Goal: Task Accomplishment & Management: Complete application form

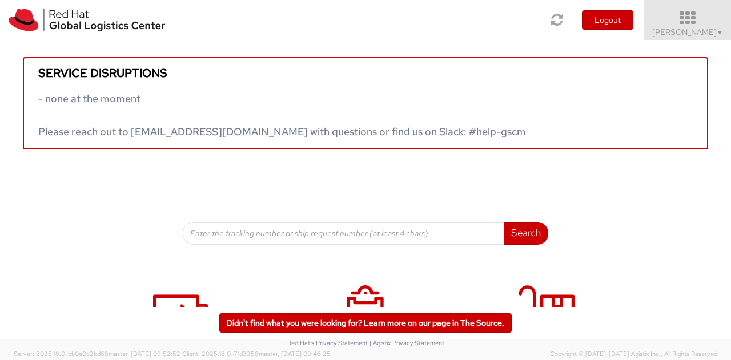
click at [703, 30] on span "[PERSON_NAME] ▼" at bounding box center [687, 32] width 71 height 10
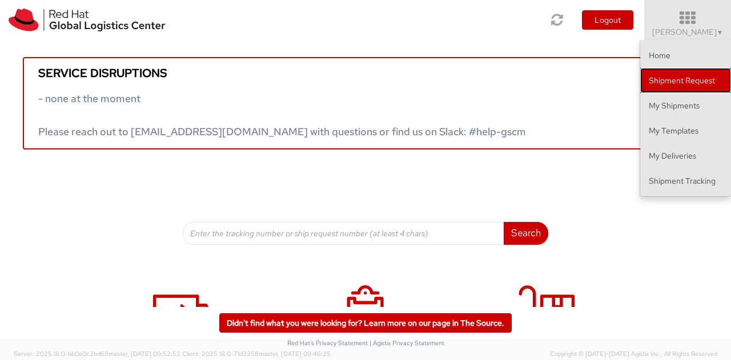
click at [687, 81] on link "Shipment Request" at bounding box center [685, 80] width 91 height 25
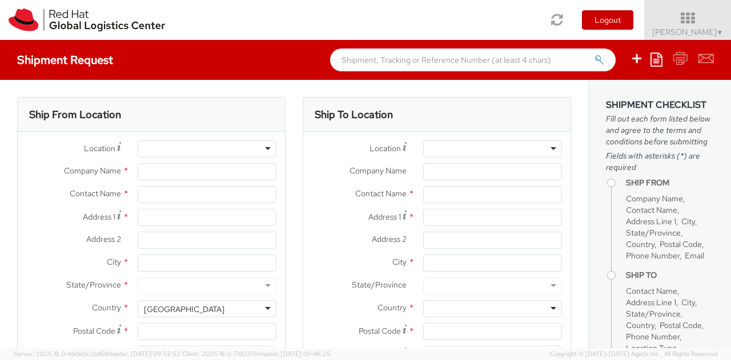
select select
select select "775"
click at [191, 199] on input "text" at bounding box center [207, 194] width 139 height 17
type input "a"
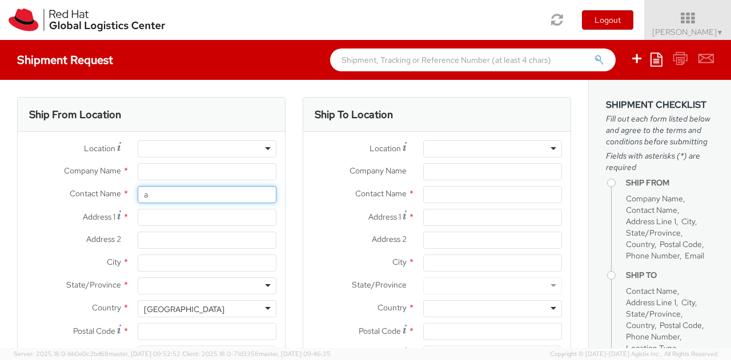
type input "Red Hat, Inc."
type input "[PERSON_NAME]"
type input "[STREET_ADDRESS]"
type input "Suite 800"
type input "[PERSON_NAME]"
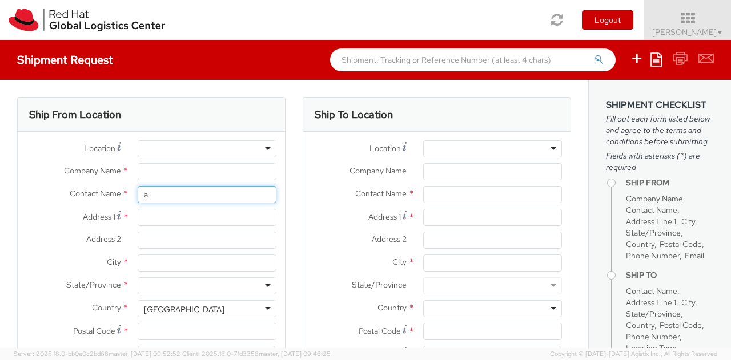
type input "22102"
type input "19198908249"
type input "[EMAIL_ADDRESS][DOMAIN_NAME]"
type input "M"
type input "avril"
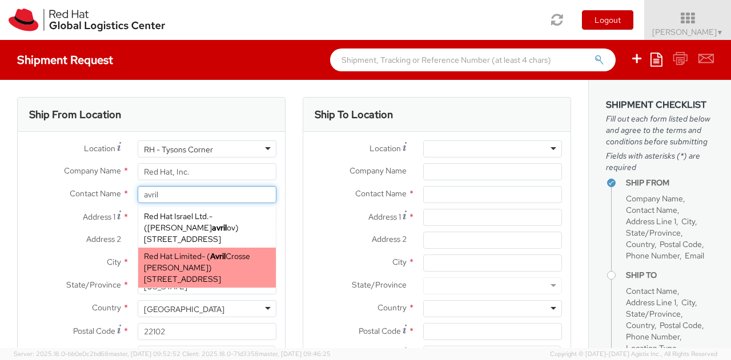
click at [202, 274] on span "[STREET_ADDRESS]" at bounding box center [182, 279] width 77 height 10
type input "Red Hat Limited"
type input "[PERSON_NAME] [PERSON_NAME]"
type input "[STREET_ADDRESS]"
type input "Kinsale Rd"
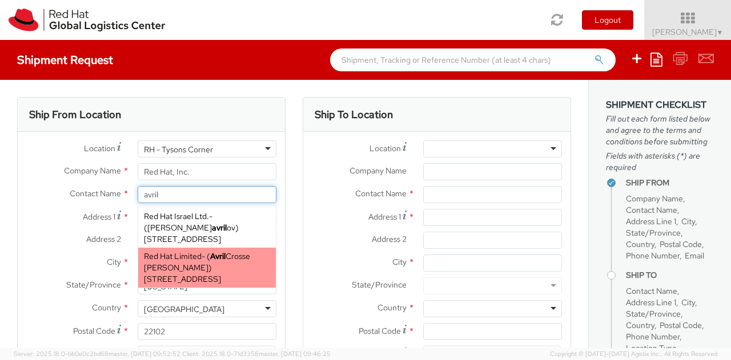
type input "[GEOGRAPHIC_DATA]"
type input "T12 XR60"
type input "[EMAIL_ADDRESS][DOMAIN_NAME]"
select select
select select "CM"
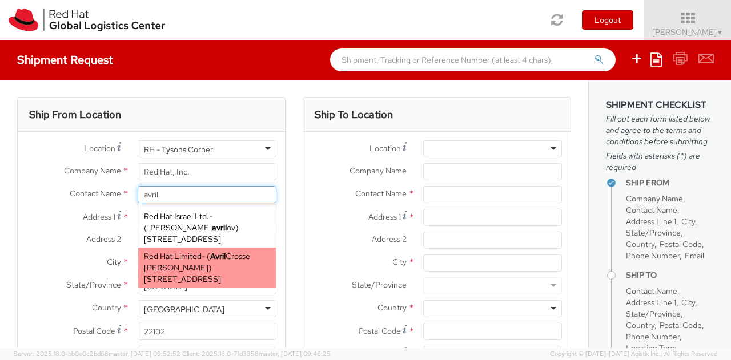
select select "KGS"
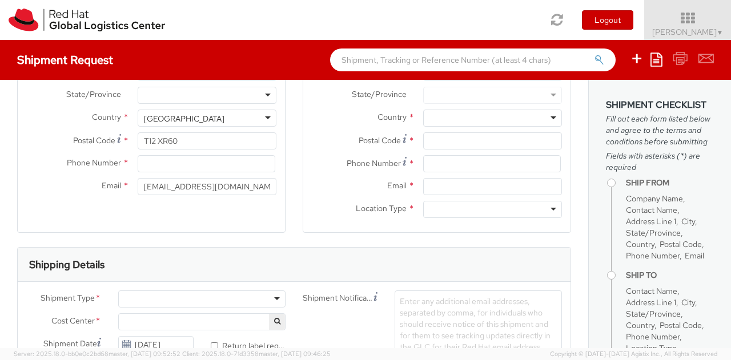
scroll to position [196, 0]
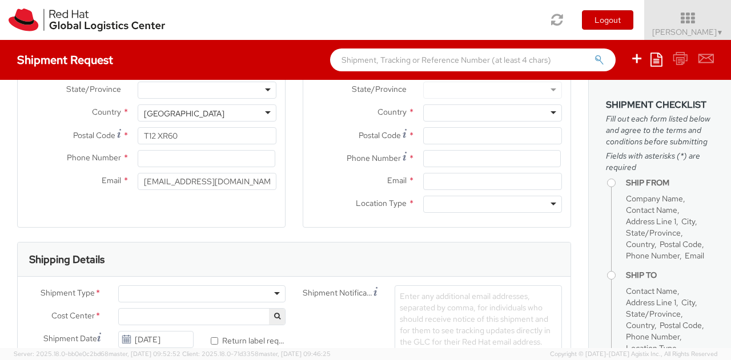
type input "[PERSON_NAME] [PERSON_NAME]"
drag, startPoint x: 219, startPoint y: 182, endPoint x: 165, endPoint y: 179, distance: 54.4
click at [165, 179] on input "[EMAIL_ADDRESS][DOMAIN_NAME]" at bounding box center [207, 181] width 139 height 17
type input "a"
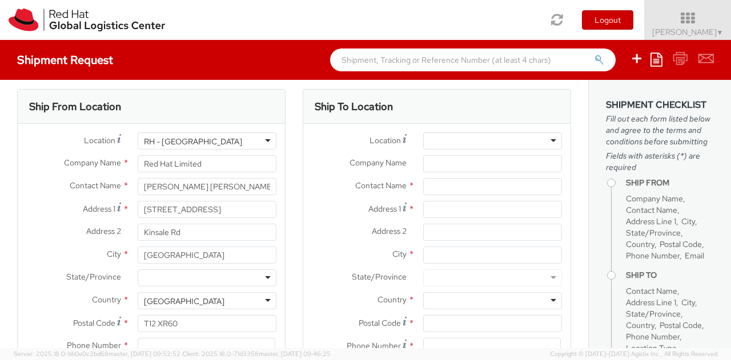
scroll to position [0, 0]
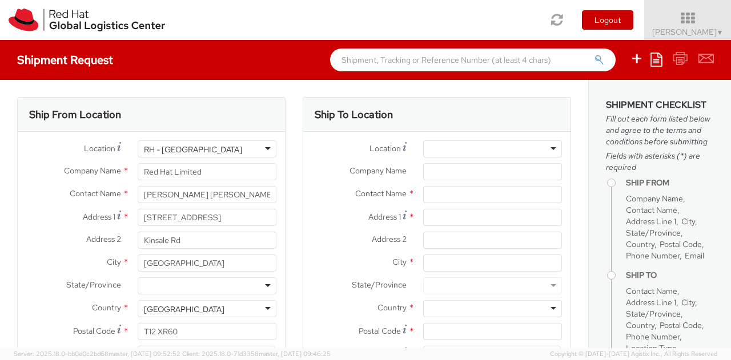
type input "[EMAIL_ADDRESS][DOMAIN_NAME]"
click at [447, 170] on input "Company Name *" at bounding box center [492, 171] width 139 height 17
type input "[PERSON_NAME]"
click at [452, 190] on input "text" at bounding box center [492, 194] width 139 height 17
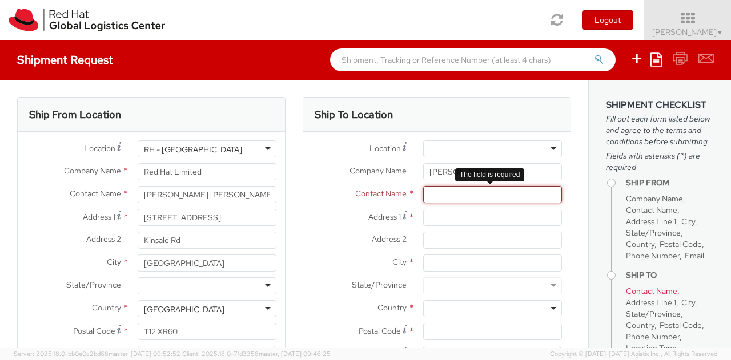
click at [461, 202] on input "text" at bounding box center [492, 194] width 139 height 17
paste input "[PERSON_NAME]"
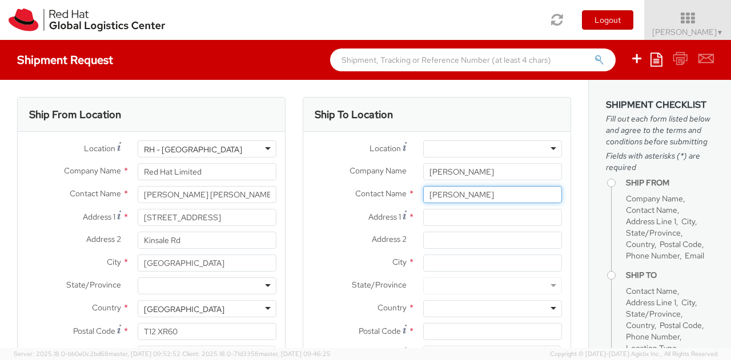
type input "[PERSON_NAME]"
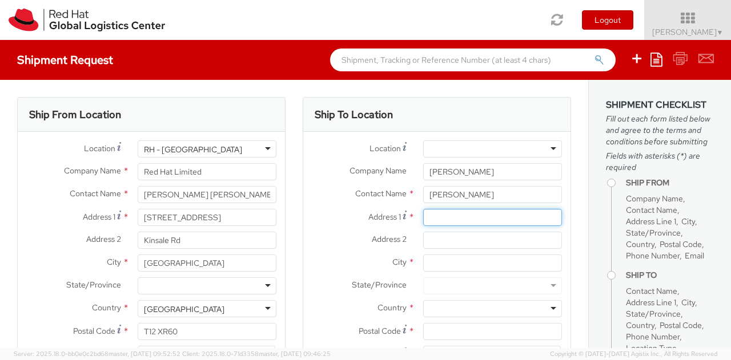
click at [432, 219] on input "Address 1 *" at bounding box center [492, 217] width 139 height 17
paste input "70 [PERSON_NAME] Quay"
type input "70 [PERSON_NAME] Quay"
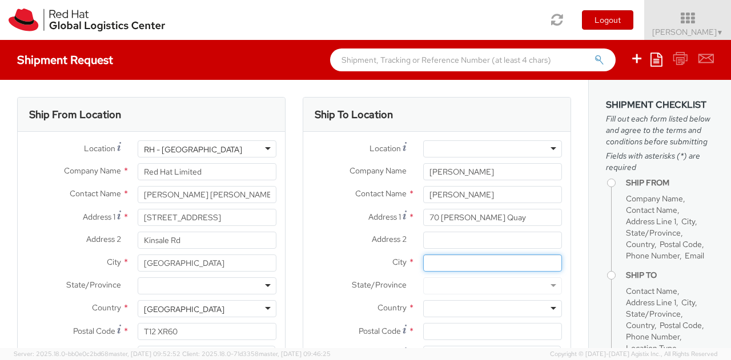
click at [432, 264] on input "City *" at bounding box center [492, 263] width 139 height 17
type input "K"
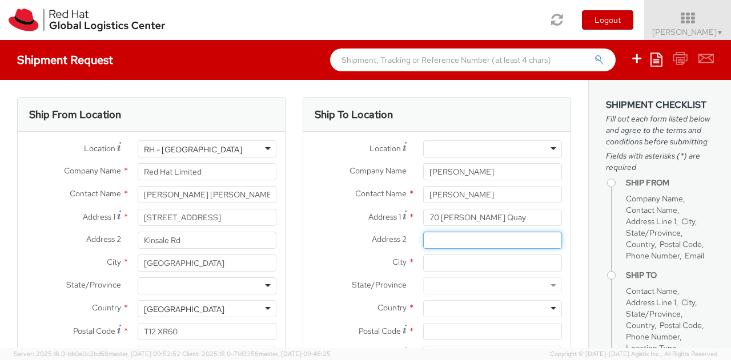
click at [448, 243] on input "Address 2 *" at bounding box center [492, 240] width 139 height 17
type input "K"
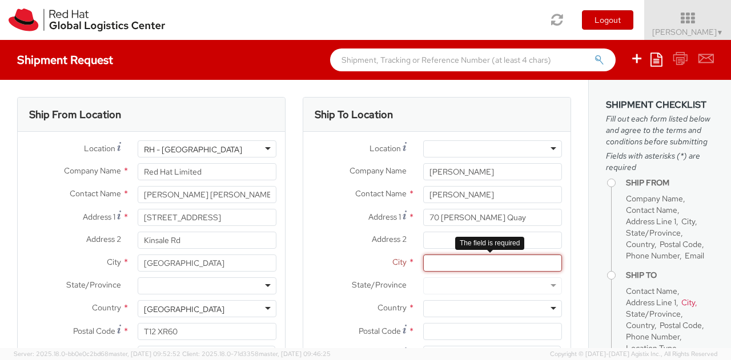
click at [448, 264] on input "City *" at bounding box center [492, 263] width 139 height 17
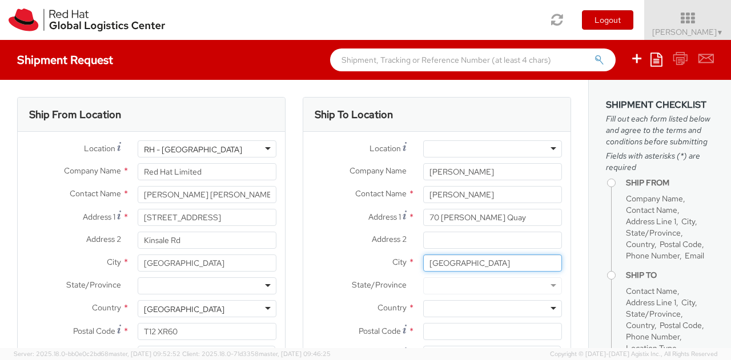
type input "[GEOGRAPHIC_DATA]"
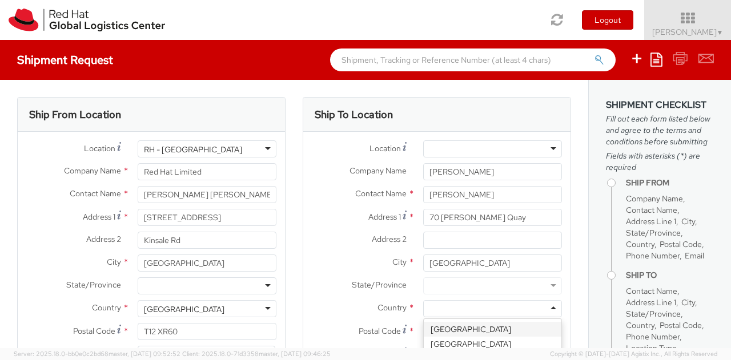
click at [449, 308] on div at bounding box center [492, 308] width 139 height 17
type input "Ire"
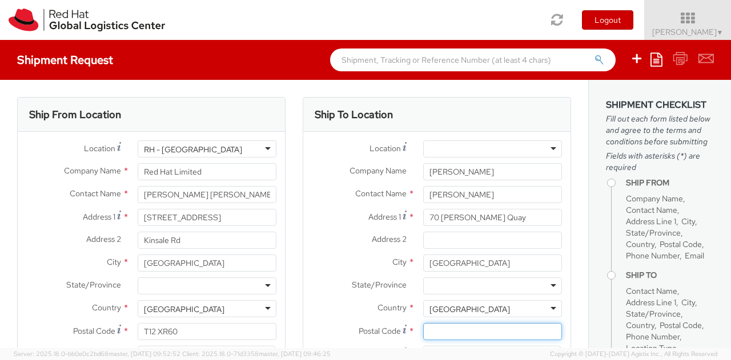
click at [449, 333] on input "Postal Code *" at bounding box center [492, 331] width 139 height 17
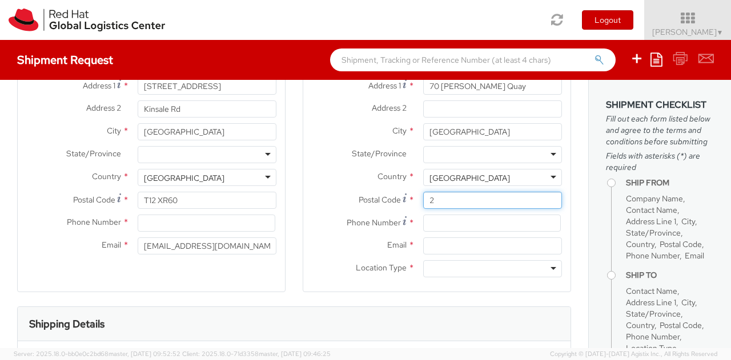
scroll to position [135, 0]
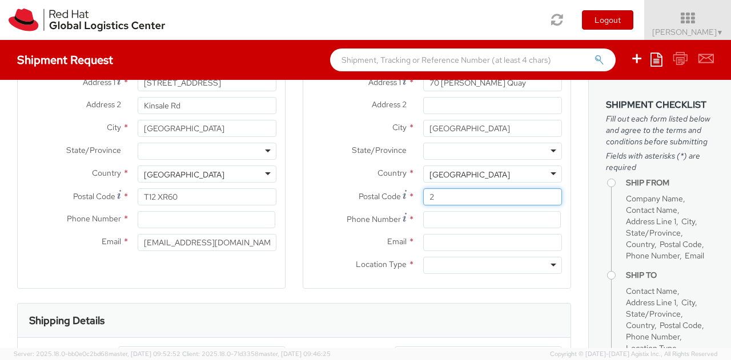
type input "2"
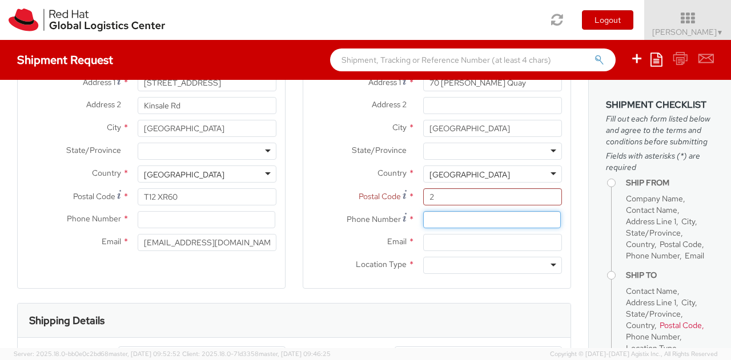
click at [433, 218] on input at bounding box center [492, 219] width 138 height 17
paste input "[PHONE_NUMBER]"
type input "[PHONE_NUMBER]"
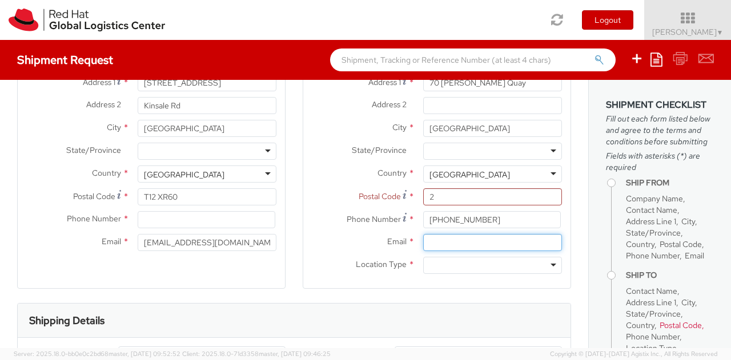
click at [431, 242] on input "Email *" at bounding box center [492, 242] width 139 height 17
type input "[EMAIL_ADDRESS][DOMAIN_NAME]"
click at [436, 259] on div at bounding box center [492, 265] width 139 height 17
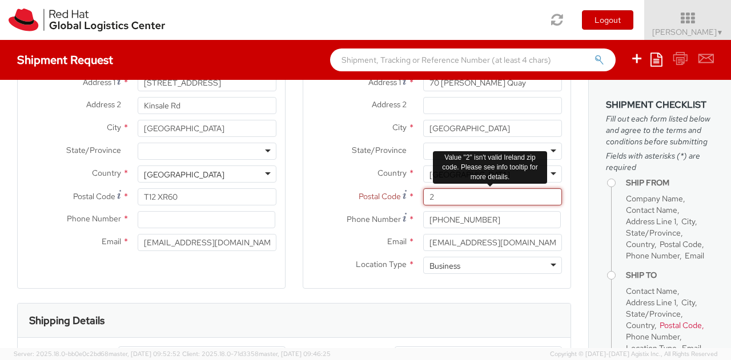
click at [528, 195] on input "2" at bounding box center [492, 196] width 139 height 17
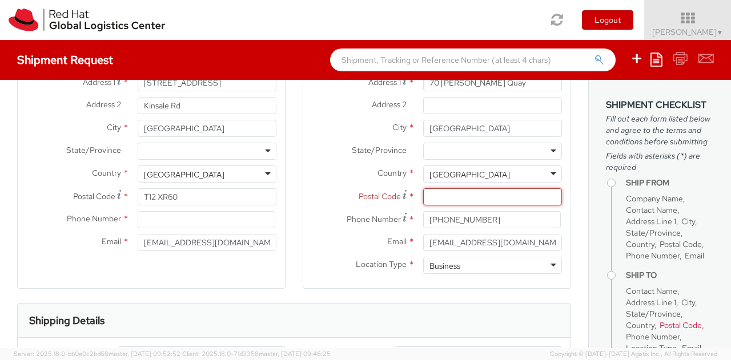
paste input "D02 R296"
type input "D02 R296"
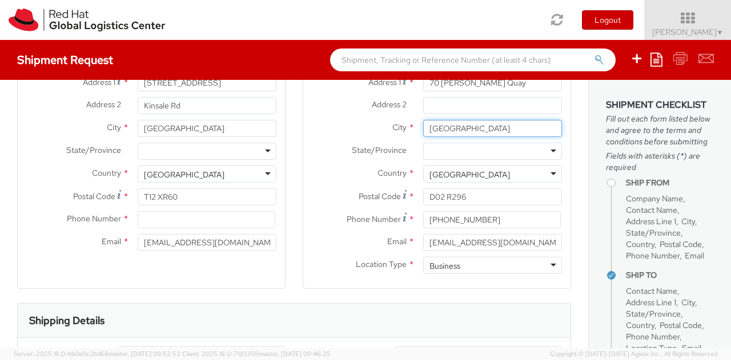
click at [469, 128] on input "[GEOGRAPHIC_DATA]" at bounding box center [492, 128] width 139 height 17
type input "Dublin 2"
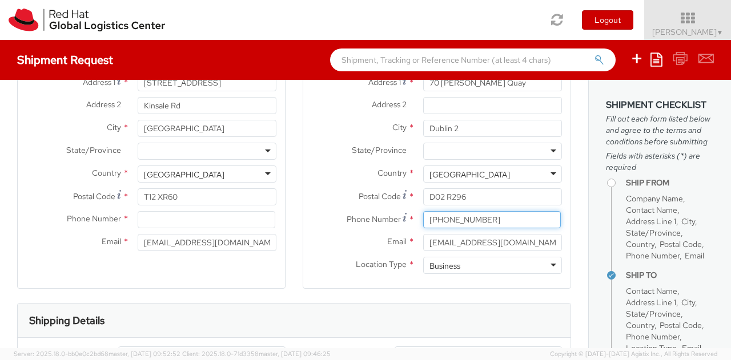
click at [516, 223] on input "[PHONE_NUMBER]" at bounding box center [492, 219] width 138 height 17
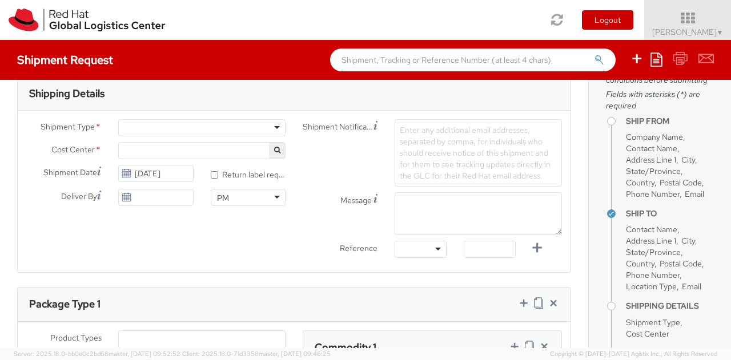
scroll to position [365, 0]
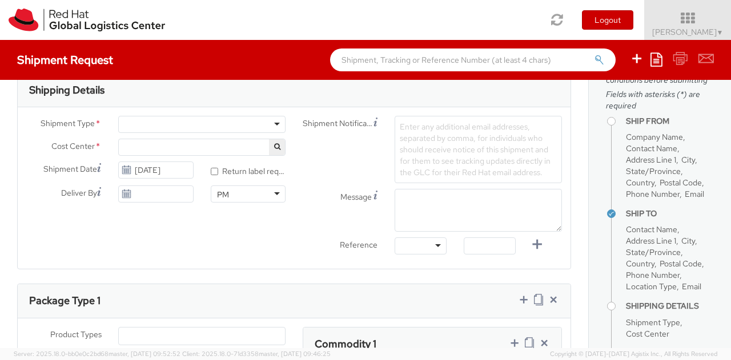
click at [241, 125] on div at bounding box center [201, 124] width 167 height 17
select select "775"
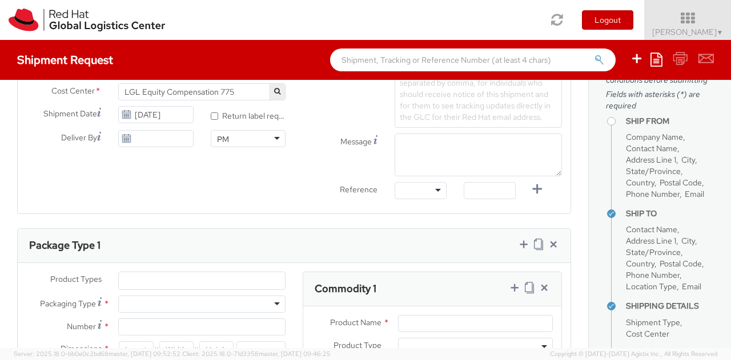
scroll to position [518, 0]
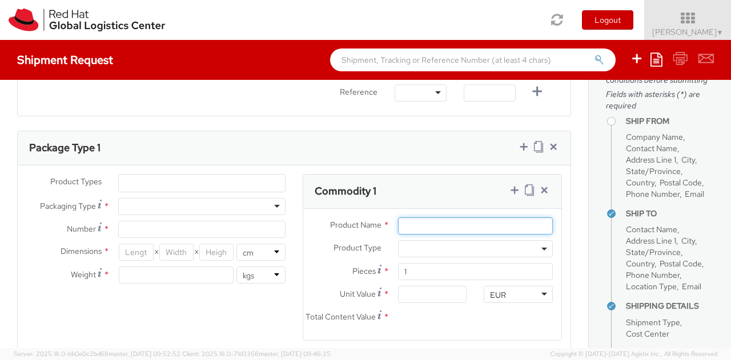
click at [513, 222] on input "Product Name *" at bounding box center [475, 226] width 155 height 17
type input "d"
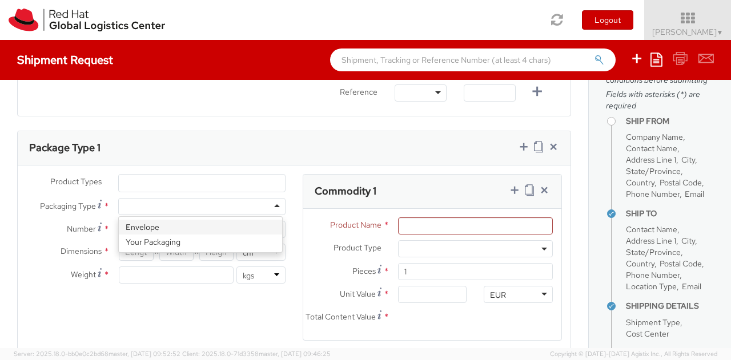
click at [272, 211] on div at bounding box center [201, 206] width 167 height 17
type input "1"
type input "24.13"
type input "31.75"
type input "0.64"
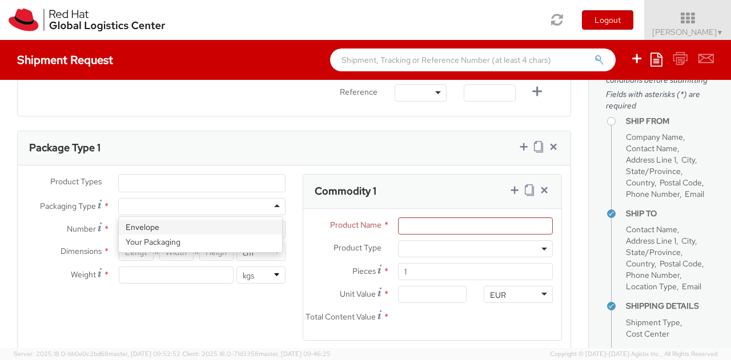
type input "0.5"
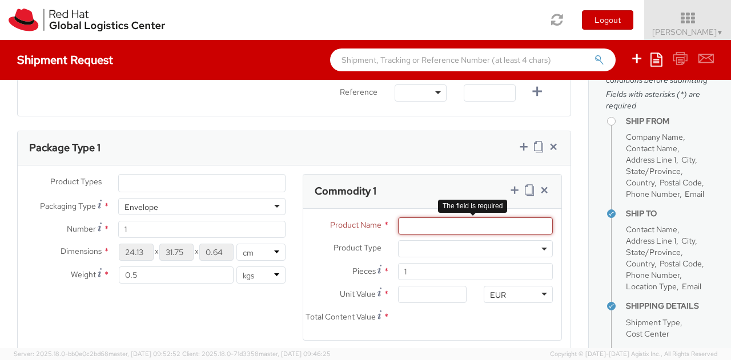
click at [431, 228] on input "Product Name *" at bounding box center [475, 226] width 155 height 17
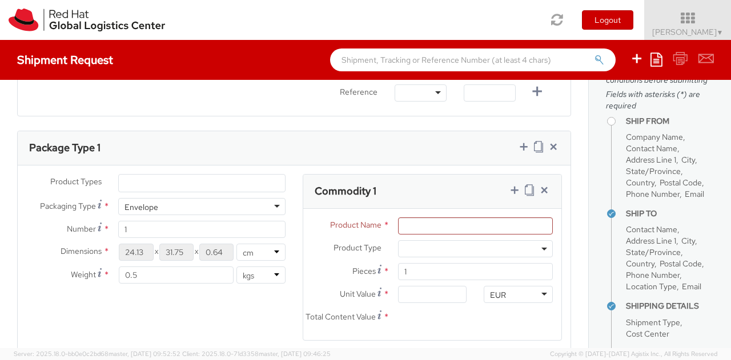
click at [490, 244] on span at bounding box center [475, 248] width 155 height 17
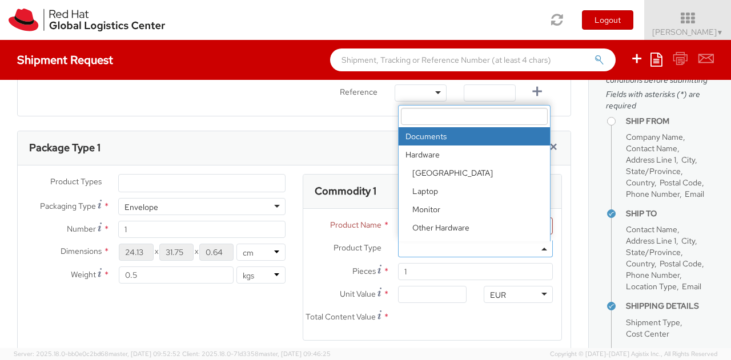
select select "DOCUMENT"
type input "Documents"
type input "1.00"
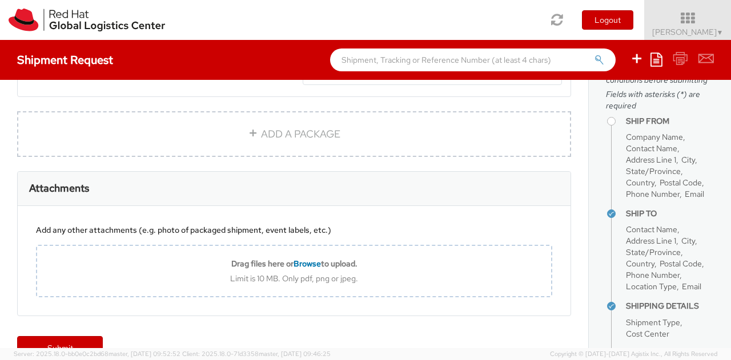
scroll to position [809, 0]
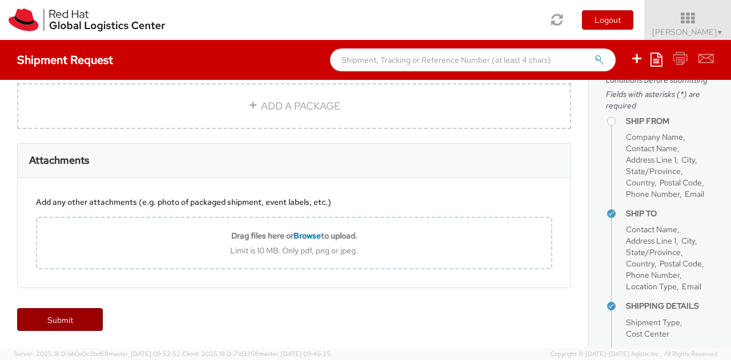
click at [70, 326] on link "Submit" at bounding box center [60, 319] width 86 height 23
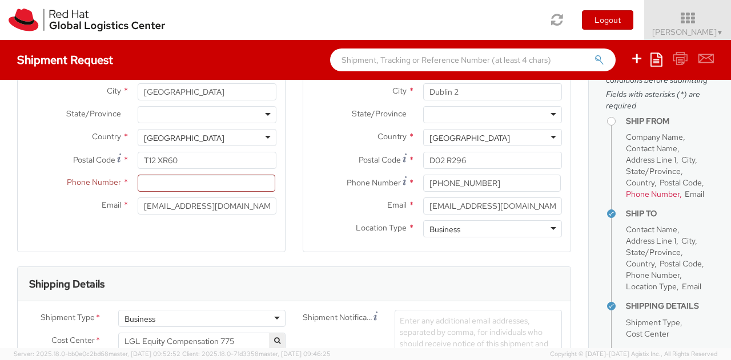
scroll to position [172, 0]
click at [180, 186] on input at bounding box center [207, 182] width 138 height 17
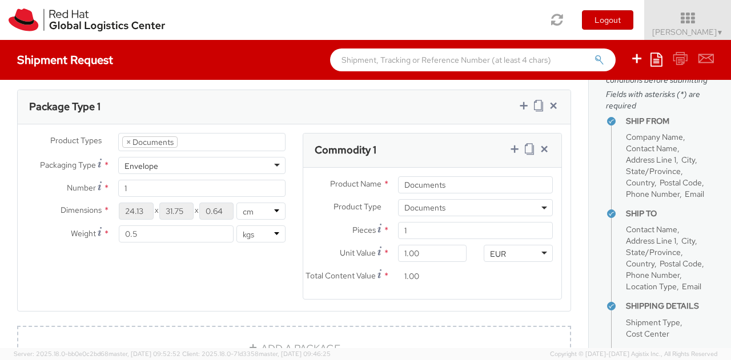
scroll to position [809, 0]
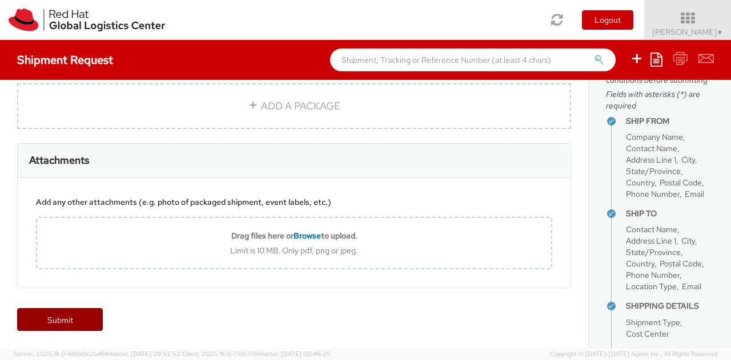
type input "0014798410330"
click at [80, 314] on link "Submit" at bounding box center [60, 319] width 86 height 23
